Goal: Check status: Check status

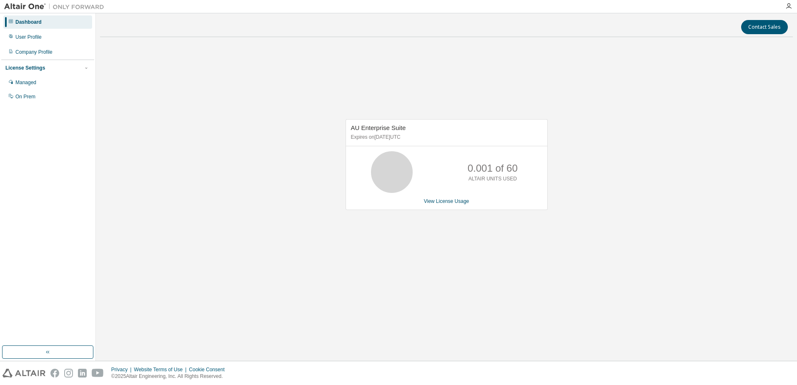
click at [630, 157] on div "AU Enterprise Suite Expires on [DATE] UTC 0.001 of 60 ALTAIR UNITS USED View Li…" at bounding box center [446, 169] width 693 height 251
click at [33, 39] on div "User Profile" at bounding box center [28, 37] width 26 height 7
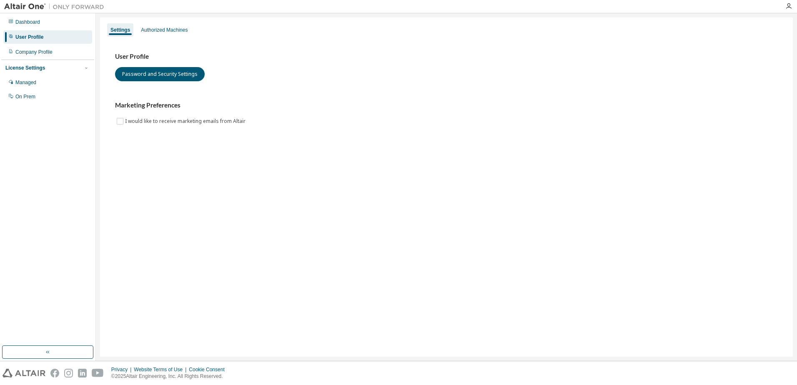
click at [206, 38] on div "User Profile Password and Security Settings Marketing Preferences I would like …" at bounding box center [446, 95] width 683 height 114
click at [187, 18] on div "Settings Authorized Machines User Profile Password and Security Settings Market…" at bounding box center [446, 187] width 693 height 339
click at [182, 23] on div "Authorized Machines" at bounding box center [164, 29] width 53 height 13
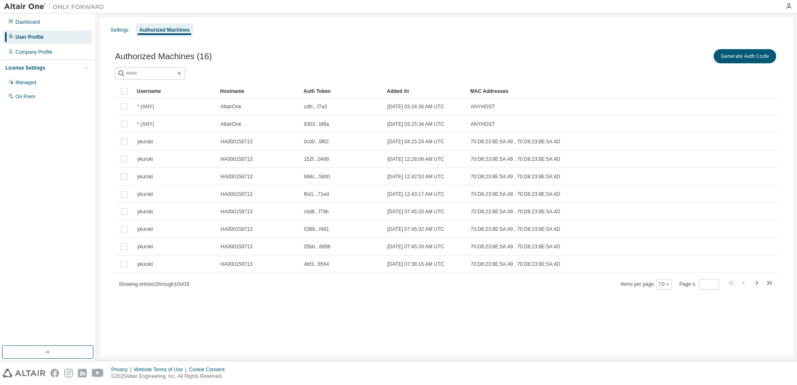
click at [714, 52] on div "Generate Auth Code" at bounding box center [611, 57] width 331 height 18
click at [723, 56] on button "Generate Auth Code" at bounding box center [745, 56] width 63 height 14
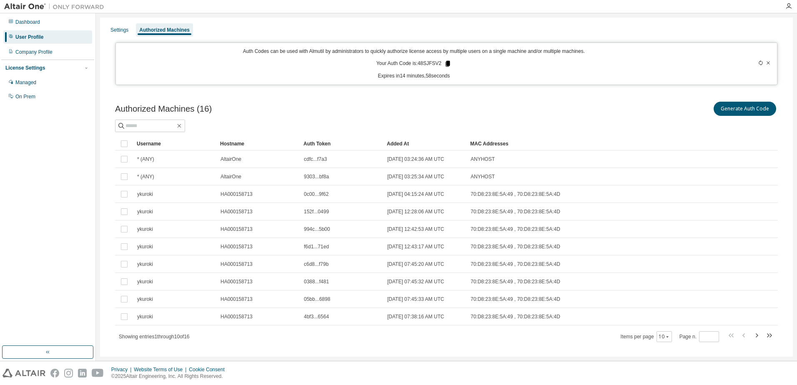
click at [444, 61] on icon at bounding box center [448, 64] width 8 height 8
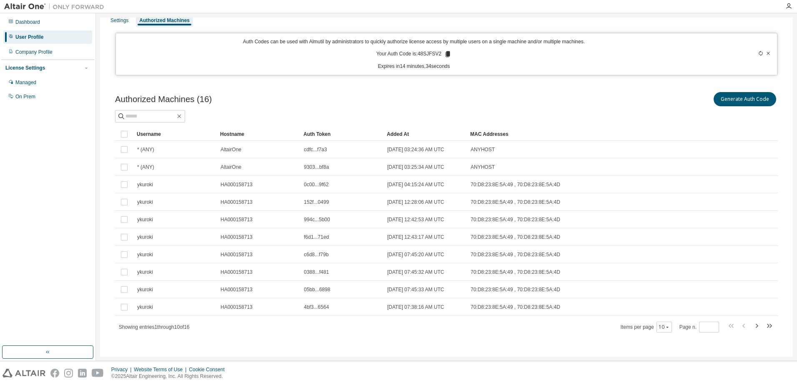
scroll to position [13, 0]
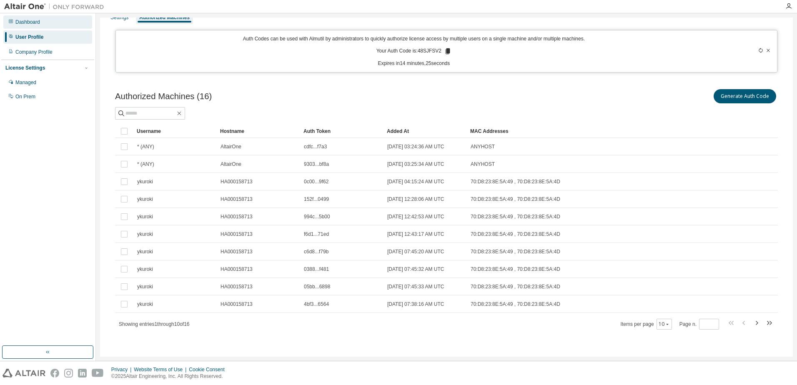
click at [27, 24] on div "Dashboard" at bounding box center [27, 22] width 25 height 7
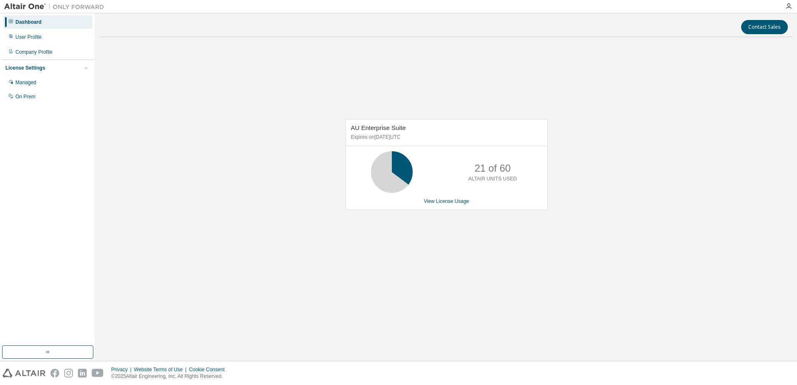
click at [471, 198] on div "View License Usage" at bounding box center [446, 201] width 191 height 7
click at [460, 197] on div "AU Enterprise Suite Expires on [DATE] UTC 21 of 60 ALTAIR UNITS USED View Licen…" at bounding box center [447, 164] width 202 height 91
click at [459, 199] on link "View License Usage" at bounding box center [446, 201] width 45 height 6
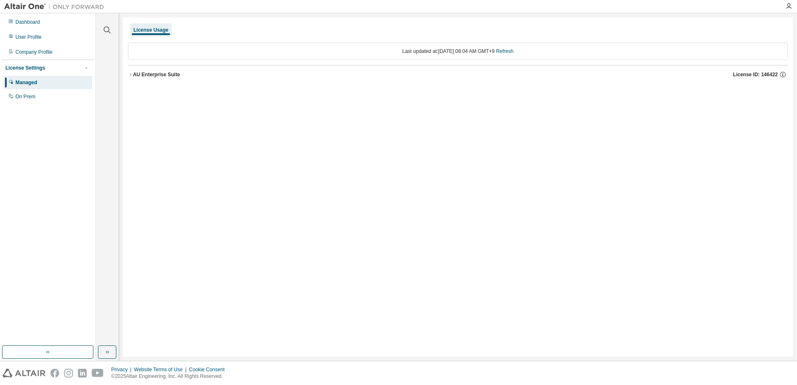
click at [161, 72] on div "AU Enterprise Suite" at bounding box center [156, 74] width 47 height 7
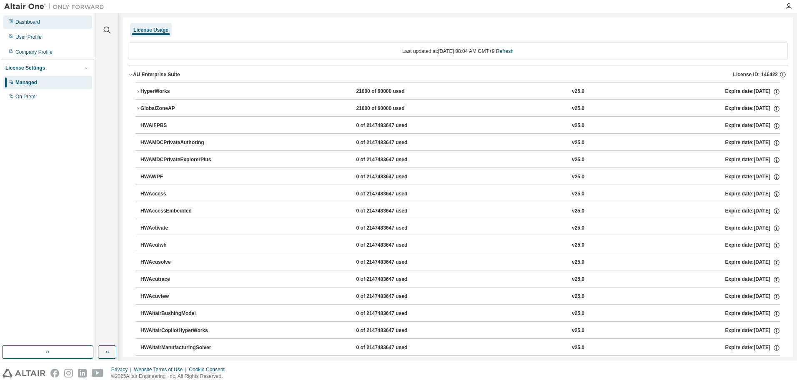
click at [11, 18] on div "Dashboard" at bounding box center [47, 21] width 89 height 13
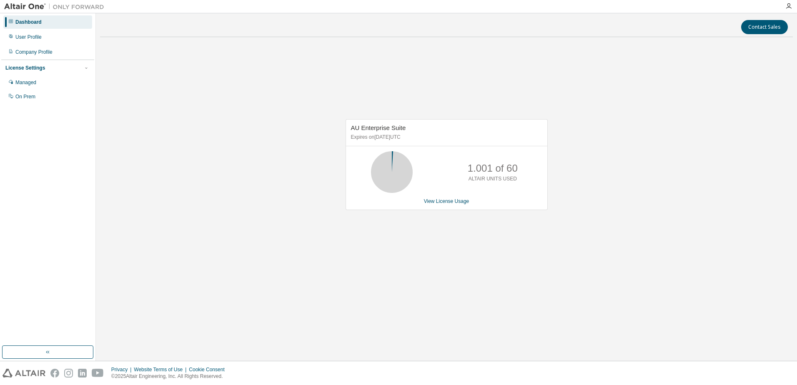
click at [448, 207] on div "AU Enterprise Suite Expires on [DATE] UTC 1.001 of 60 ALTAIR UNITS USED View Li…" at bounding box center [447, 164] width 202 height 91
click at [447, 204] on link "View License Usage" at bounding box center [446, 201] width 45 height 6
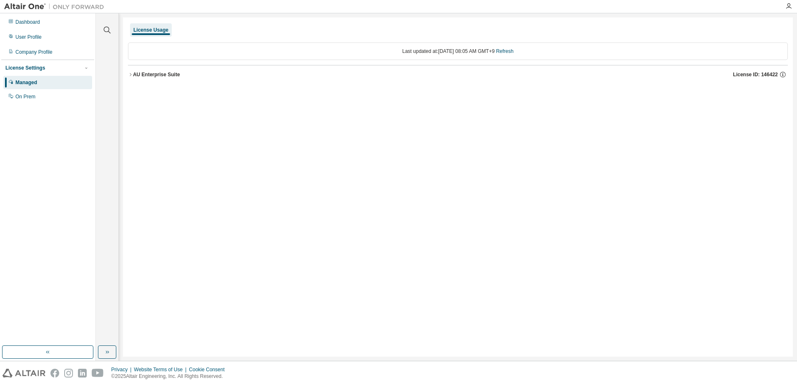
click at [139, 74] on div "AU Enterprise Suite" at bounding box center [156, 74] width 47 height 7
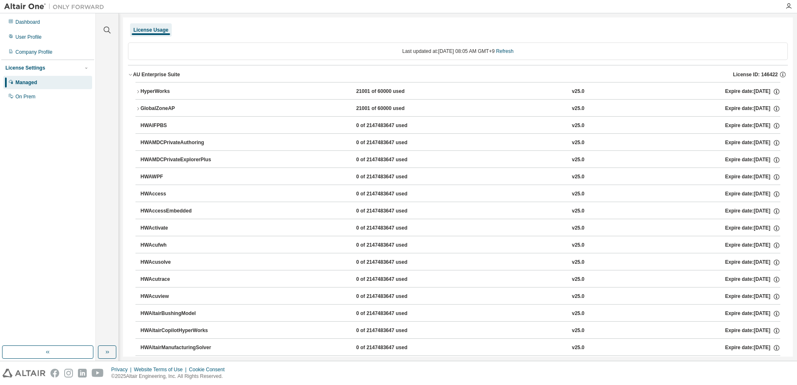
click at [157, 83] on button "HyperWorks 21001 of 60000 used v25.0 Expire date: 2026-07-20" at bounding box center [457, 92] width 645 height 18
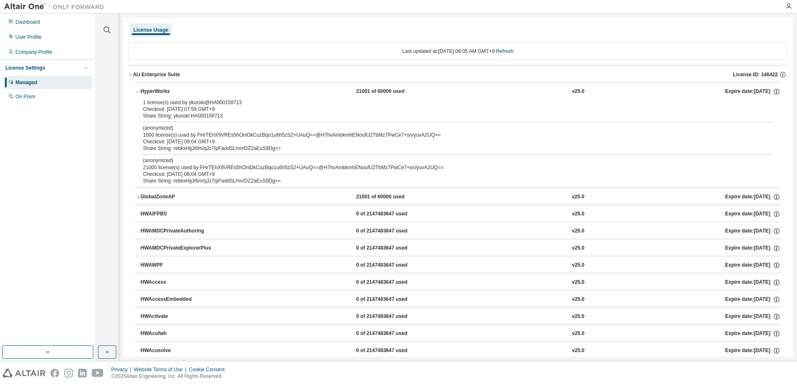
click at [147, 78] on div "AU Enterprise Suite License ID: 146422" at bounding box center [460, 75] width 655 height 8
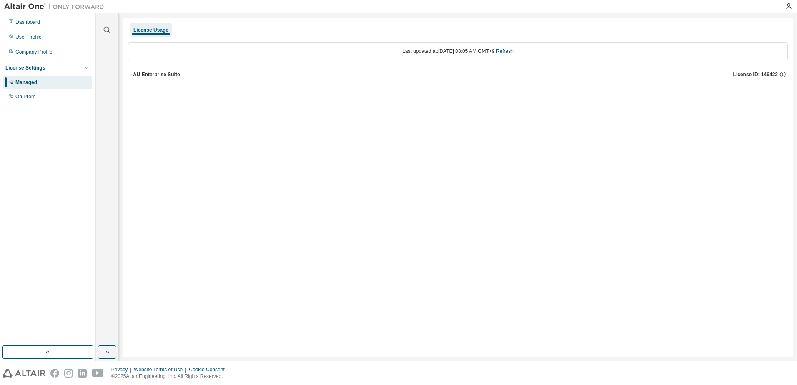
click at [147, 78] on div "AU Enterprise Suite License ID: 146422" at bounding box center [460, 75] width 655 height 8
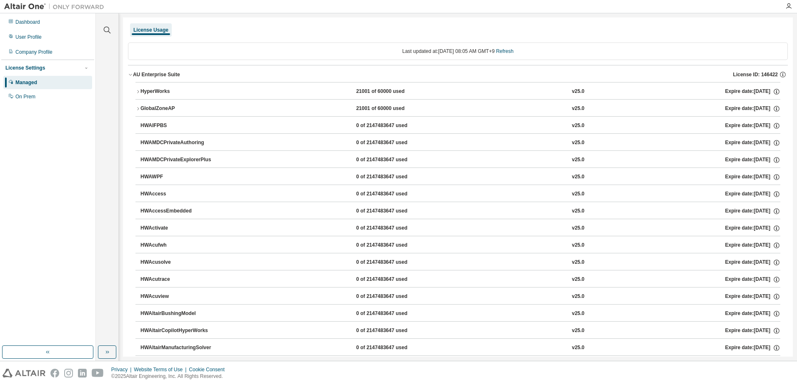
click at [140, 85] on button "HyperWorks 21001 of 60000 used v25.0 Expire date: 2026-07-20" at bounding box center [457, 92] width 645 height 18
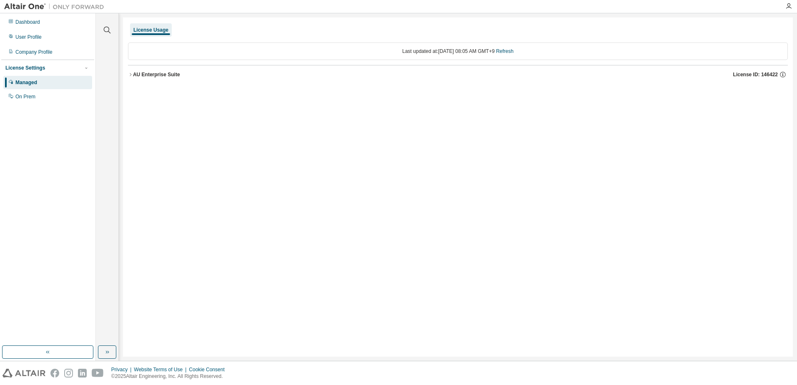
click at [148, 88] on div "Last updated at: Thu 2025-09-04 08:05 AM GMT+9 Refresh AU Enterprise Suite Lice…" at bounding box center [458, 63] width 660 height 51
click at [148, 84] on div "Last updated at: Thu 2025-09-04 08:05 AM GMT+9 Refresh AU Enterprise Suite Lice…" at bounding box center [458, 63] width 660 height 51
click at [146, 81] on button "AU Enterprise Suite License ID: 146422" at bounding box center [458, 74] width 660 height 18
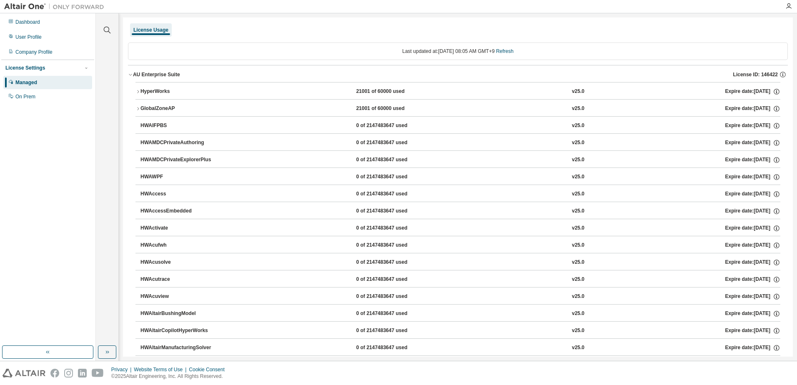
click at [144, 93] on div "HyperWorks" at bounding box center [177, 92] width 75 height 8
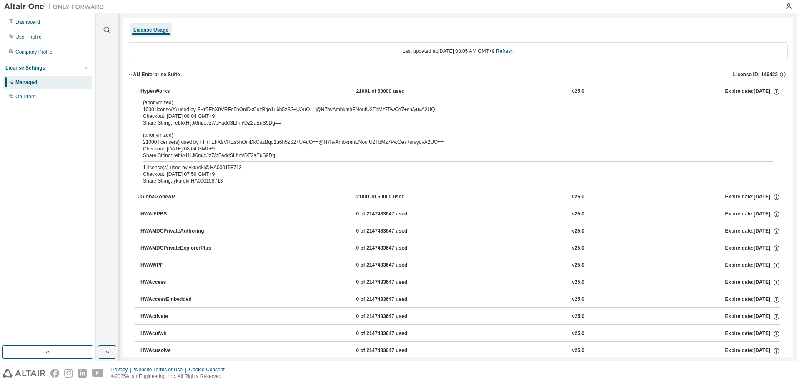
drag, startPoint x: 198, startPoint y: 179, endPoint x: 226, endPoint y: 181, distance: 28.8
click at [199, 181] on div "Share String: ykuroki:HA000158713" at bounding box center [448, 181] width 610 height 7
drag, startPoint x: 232, startPoint y: 181, endPoint x: 150, endPoint y: 173, distance: 81.7
click at [150, 173] on div "1 license(s) used by ykuroki@HA000158713 Checkout: 2025-09-04 07:59 GMT+9 Share…" at bounding box center [448, 174] width 610 height 20
click at [146, 30] on div "License Usage" at bounding box center [150, 30] width 35 height 7
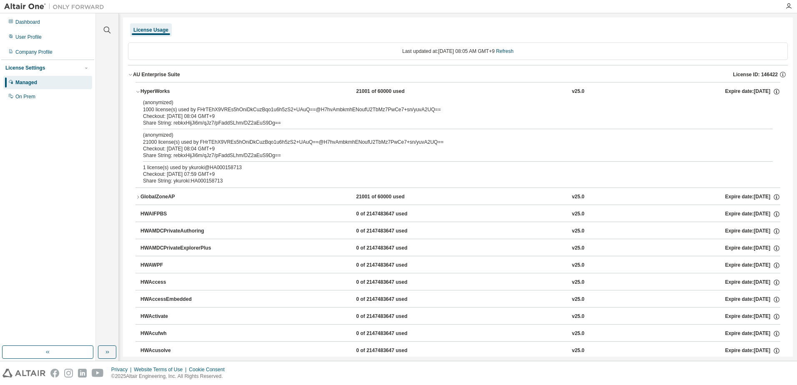
drag, startPoint x: 140, startPoint y: 29, endPoint x: 124, endPoint y: 28, distance: 15.4
click at [138, 30] on div "License Usage" at bounding box center [150, 30] width 35 height 7
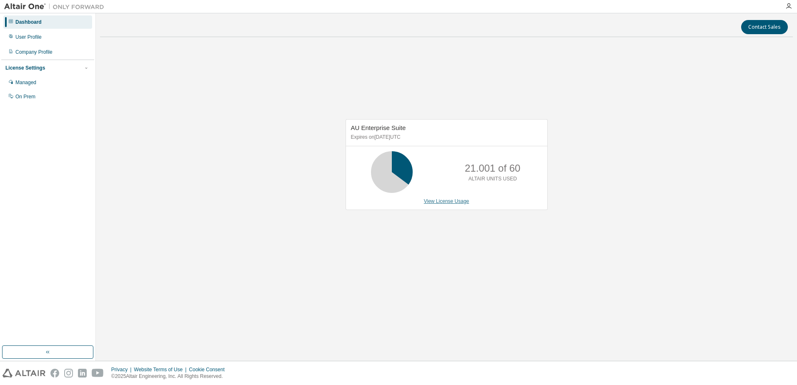
click at [426, 203] on link "View License Usage" at bounding box center [446, 201] width 45 height 6
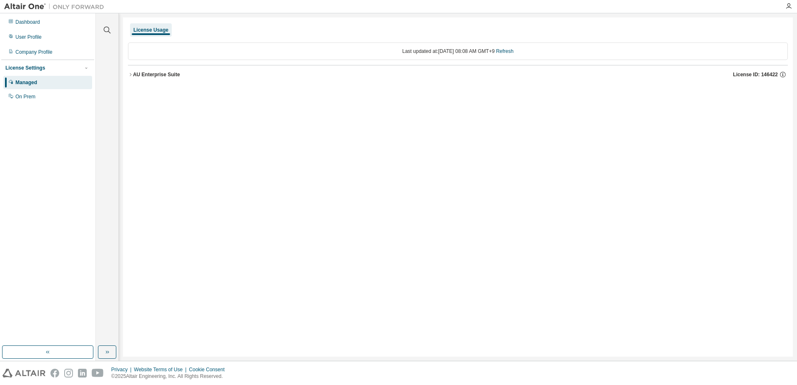
click at [148, 76] on div "AU Enterprise Suite" at bounding box center [156, 74] width 47 height 7
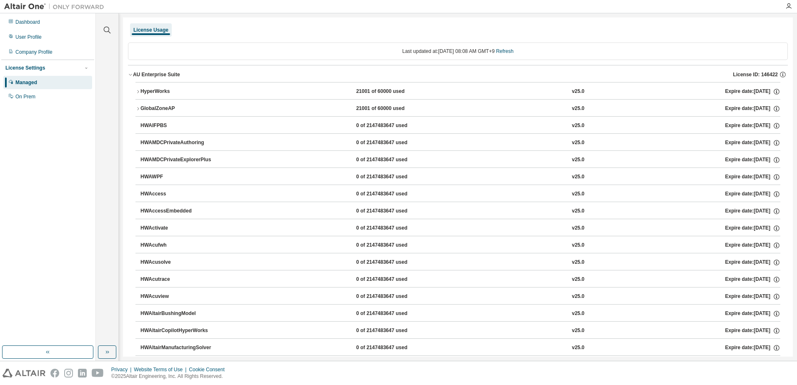
click at [148, 71] on div "AU Enterprise Suite License ID: 146422" at bounding box center [460, 75] width 655 height 8
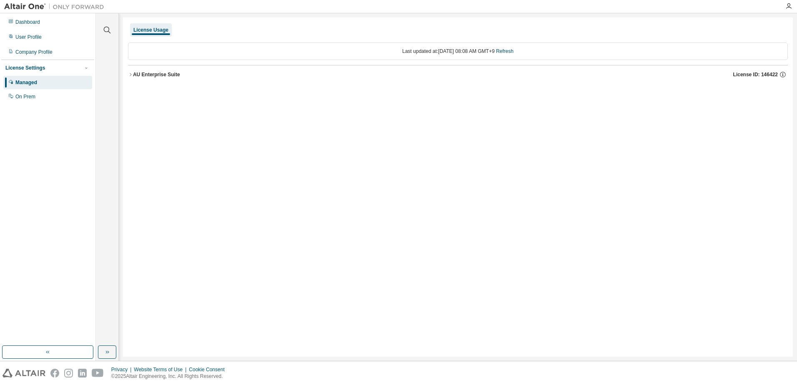
click at [148, 74] on div "AU Enterprise Suite" at bounding box center [156, 74] width 47 height 7
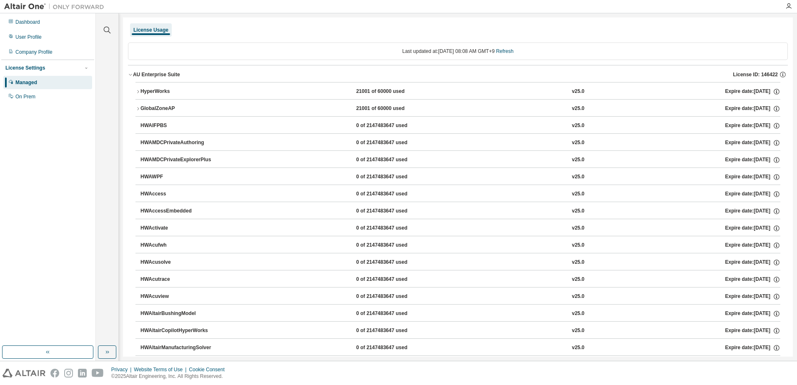
click at [143, 86] on button "HyperWorks 21001 of 60000 used v25.0 Expire date: 2026-07-20" at bounding box center [457, 92] width 645 height 18
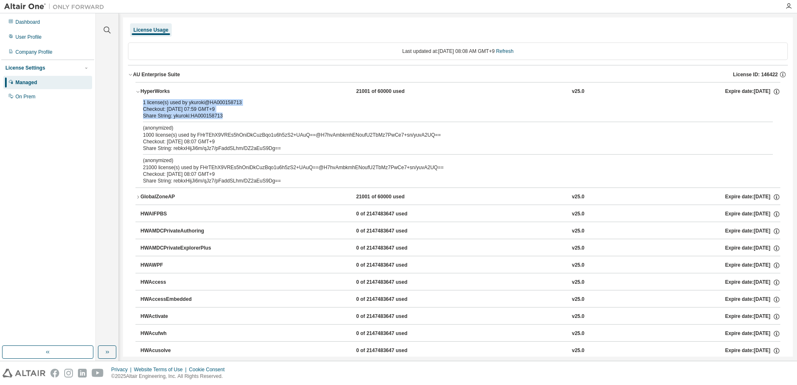
drag, startPoint x: 232, startPoint y: 114, endPoint x: 132, endPoint y: 104, distance: 101.0
drag, startPoint x: 132, startPoint y: 104, endPoint x: 196, endPoint y: 113, distance: 64.4
click at [196, 113] on div "Share String: ykuroki:HA000158713" at bounding box center [448, 116] width 610 height 7
click at [134, 25] on div "License Usage" at bounding box center [151, 29] width 42 height 13
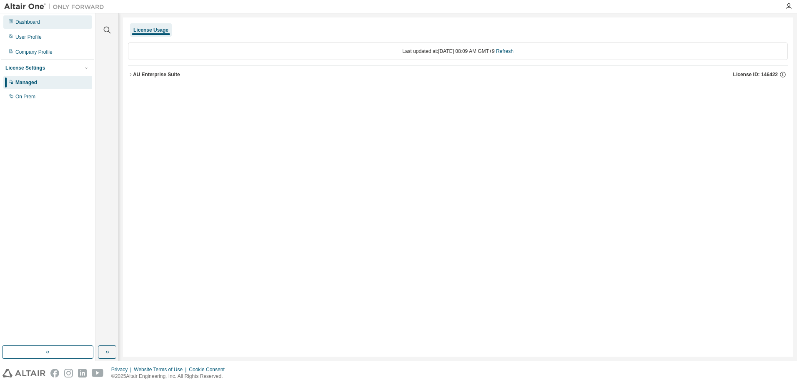
click at [21, 23] on div "Dashboard" at bounding box center [27, 22] width 25 height 7
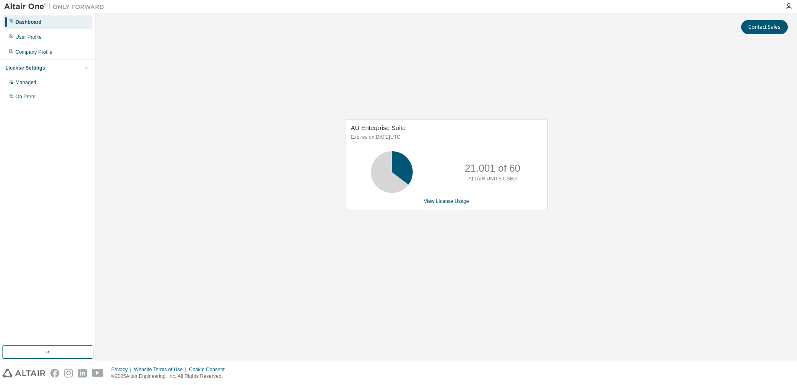
click at [440, 208] on div "AU Enterprise Suite Expires on [DATE] UTC 21.001 of 60 ALTAIR UNITS USED View L…" at bounding box center [447, 164] width 202 height 91
click at [441, 205] on div "AU Enterprise Suite Expires on [DATE] UTC 21.001 of 60 ALTAIR UNITS USED View L…" at bounding box center [447, 164] width 202 height 91
click at [443, 203] on link "View License Usage" at bounding box center [446, 201] width 45 height 6
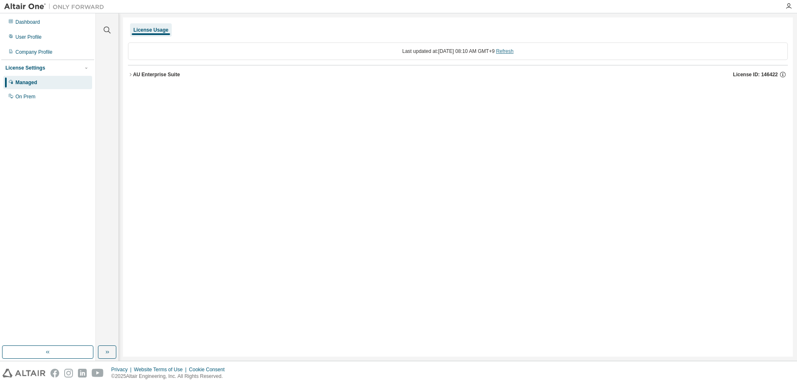
click at [523, 50] on div "Last updated at: [DATE] 08:10 AM GMT+9 Refresh" at bounding box center [458, 52] width 660 height 18
click at [514, 50] on link "Refresh" at bounding box center [505, 51] width 18 height 6
click at [140, 72] on div "AU Enterprise Suite" at bounding box center [156, 74] width 47 height 7
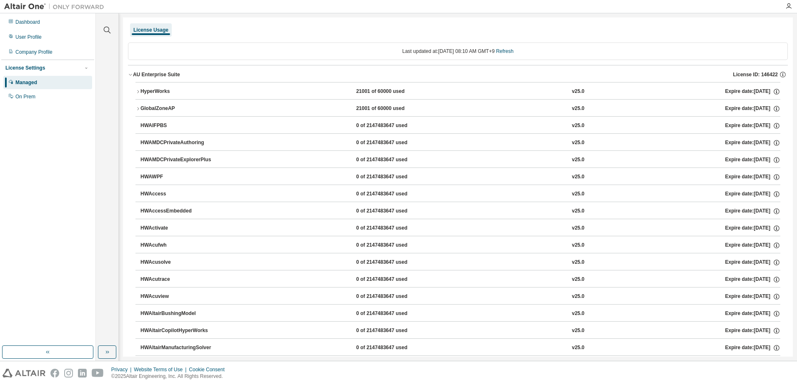
click at [135, 73] on div "AU Enterprise Suite" at bounding box center [156, 74] width 47 height 7
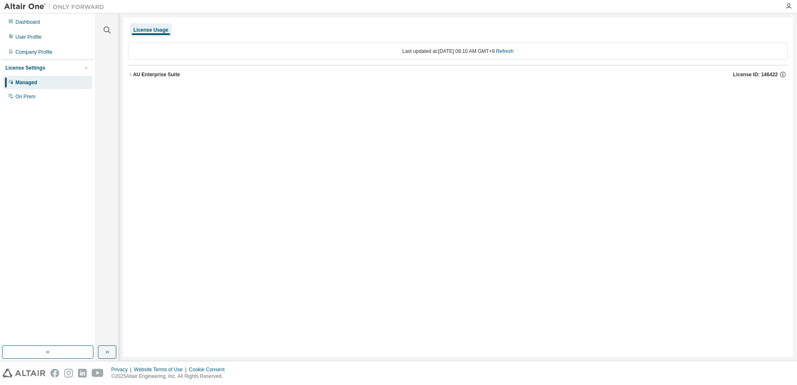
click at [134, 74] on div "AU Enterprise Suite" at bounding box center [156, 74] width 47 height 7
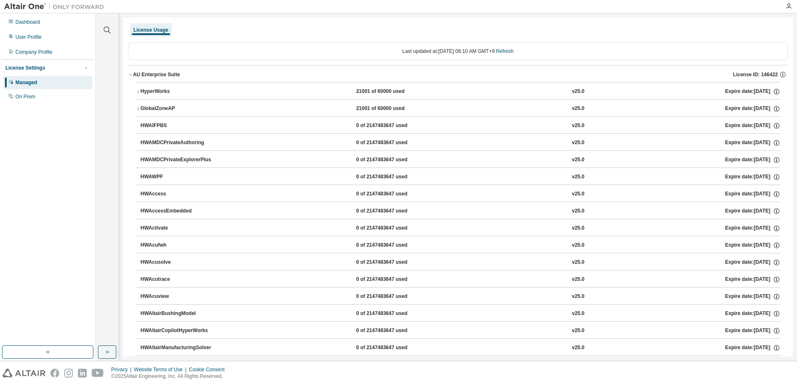
click at [134, 74] on div "AU Enterprise Suite" at bounding box center [156, 74] width 47 height 7
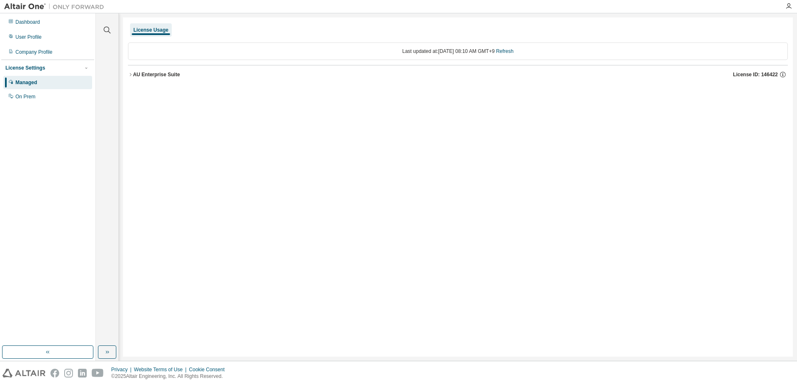
click at [137, 75] on div "AU Enterprise Suite" at bounding box center [156, 74] width 47 height 7
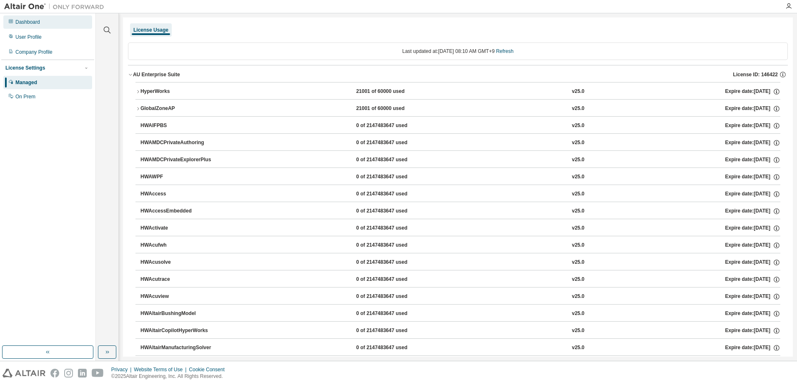
click at [54, 20] on div "Dashboard" at bounding box center [47, 21] width 89 height 13
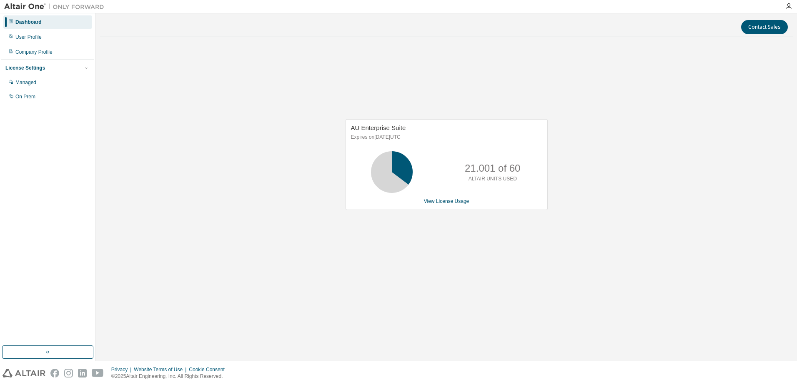
click at [163, 272] on div "AU Enterprise Suite Expires on July 20, 2026 UTC 21.001 of 60 ALTAIR UNITS USED…" at bounding box center [446, 169] width 693 height 251
click at [199, 135] on div "AU Enterprise Suite Expires on July 20, 2026 UTC 42 of 60 ALTAIR UNITS USED Vie…" at bounding box center [446, 169] width 693 height 251
click at [451, 194] on div "AU Enterprise Suite Expires on July 20, 2026 UTC 21.001 of 60 ALTAIR UNITS USED…" at bounding box center [447, 164] width 202 height 91
click at [450, 200] on link "View License Usage" at bounding box center [446, 201] width 45 height 6
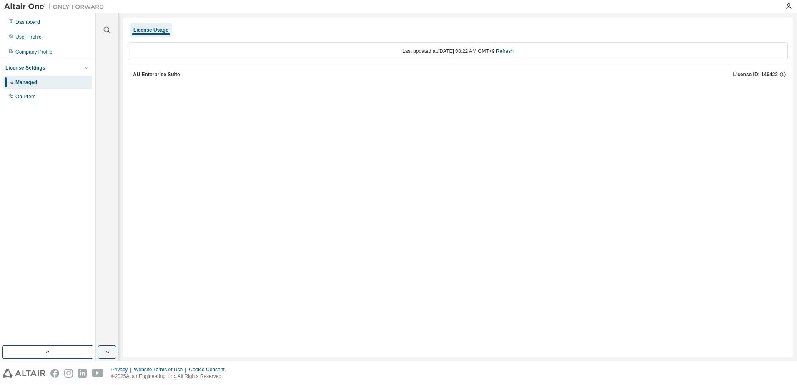
click at [138, 73] on div "AU Enterprise Suite" at bounding box center [156, 74] width 47 height 7
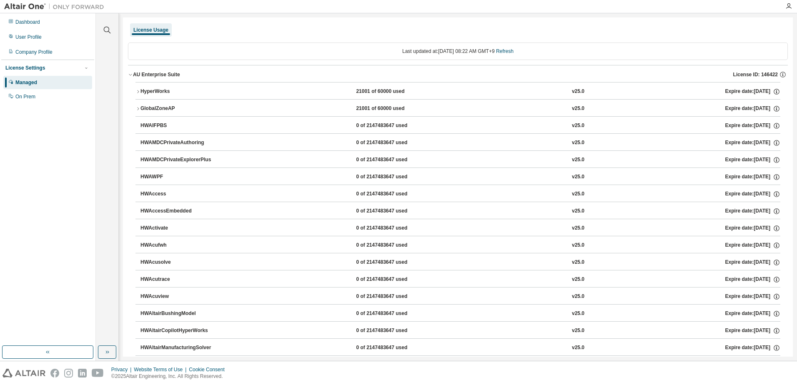
click at [157, 93] on div "HyperWorks" at bounding box center [177, 92] width 75 height 8
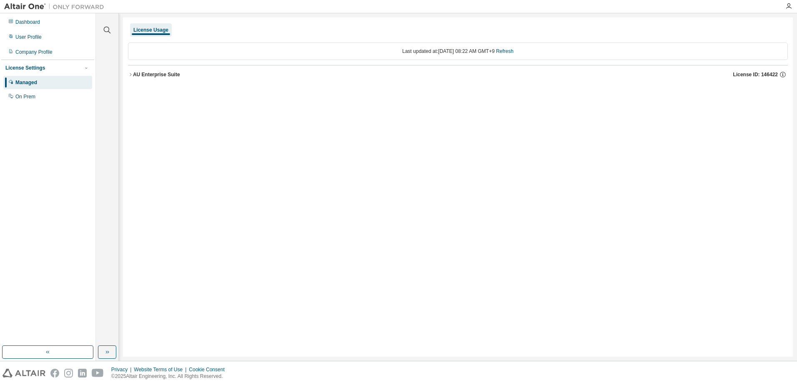
click at [144, 76] on div "AU Enterprise Suite" at bounding box center [156, 74] width 47 height 7
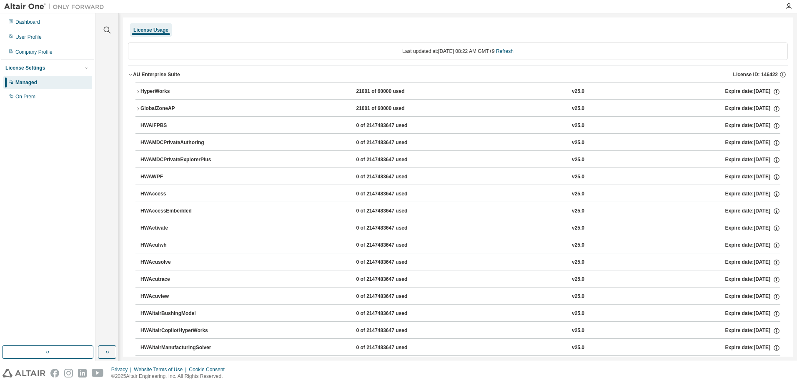
click at [145, 73] on div "AU Enterprise Suite" at bounding box center [156, 74] width 47 height 7
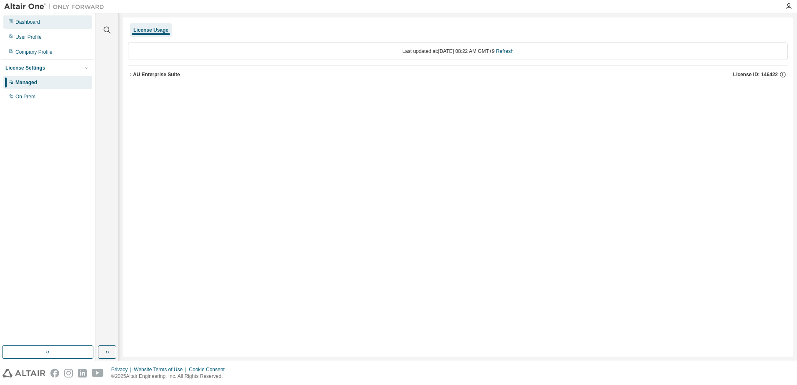
click at [25, 18] on div "Dashboard" at bounding box center [47, 21] width 89 height 13
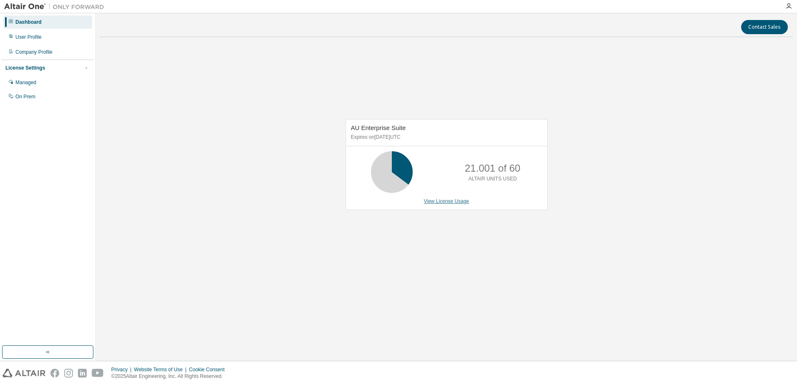
click at [456, 201] on link "View License Usage" at bounding box center [446, 201] width 45 height 6
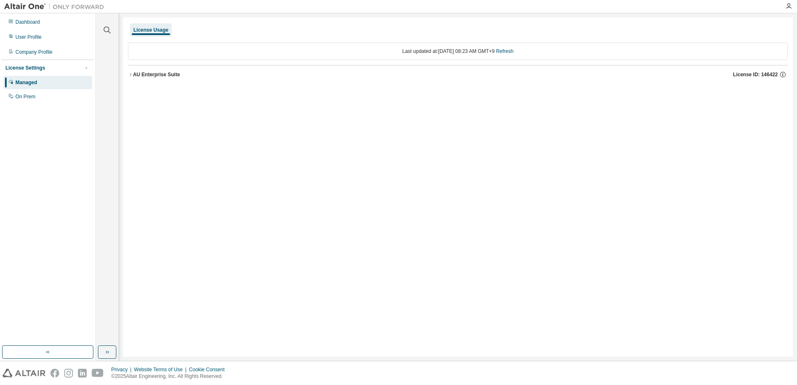
click at [134, 70] on button "AU Enterprise Suite License ID: 146422" at bounding box center [458, 74] width 660 height 18
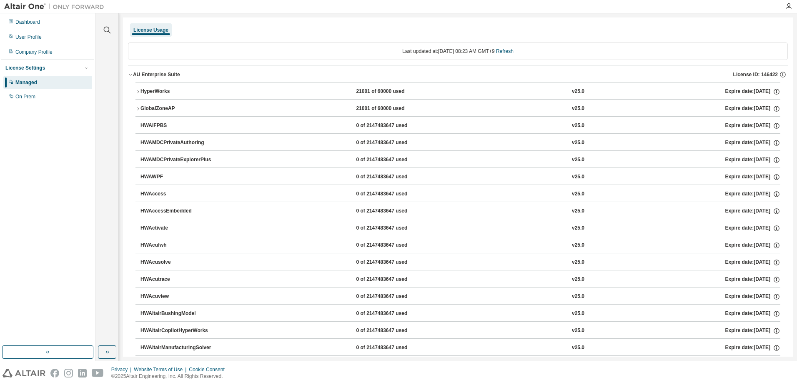
click at [167, 94] on div "HyperWorks" at bounding box center [177, 92] width 75 height 8
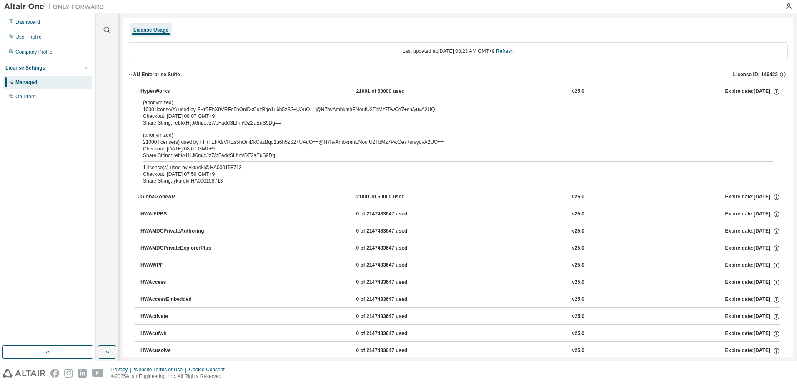
click at [167, 94] on div "HyperWorks" at bounding box center [177, 92] width 75 height 8
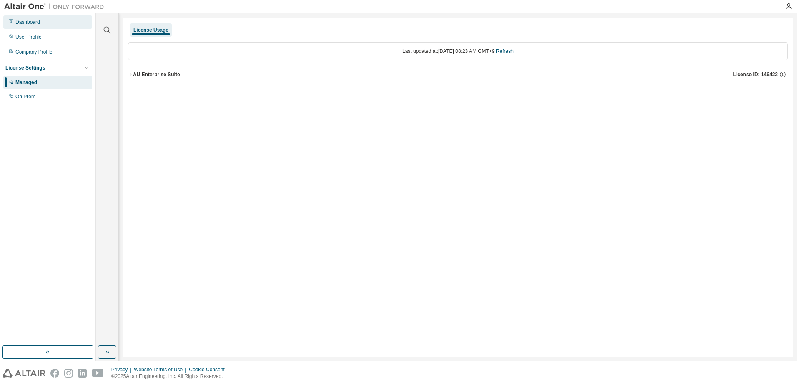
click at [41, 17] on div "Dashboard" at bounding box center [47, 21] width 89 height 13
